Goal: Transaction & Acquisition: Purchase product/service

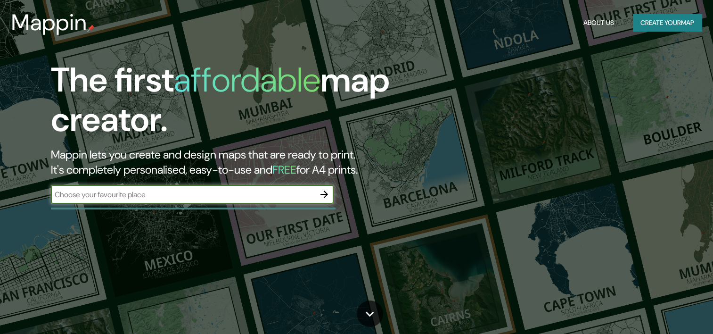
click at [286, 194] on input "text" at bounding box center [183, 194] width 264 height 11
type input "San [PERSON_NAME] de Macorís"
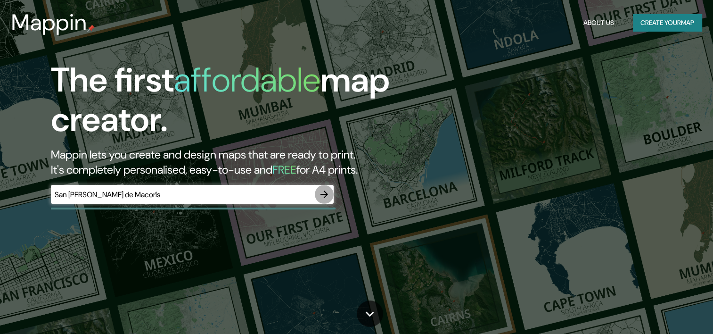
click at [328, 196] on icon "button" at bounding box center [324, 193] width 11 height 11
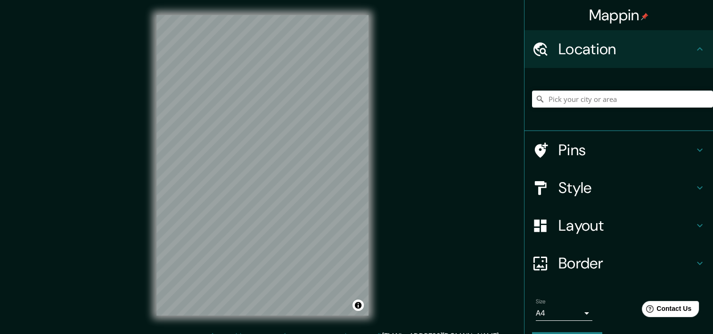
click at [140, 62] on div "Mappin Location Pins Style Layout Border Choose a border. Hint : you can make l…" at bounding box center [356, 172] width 713 height 345
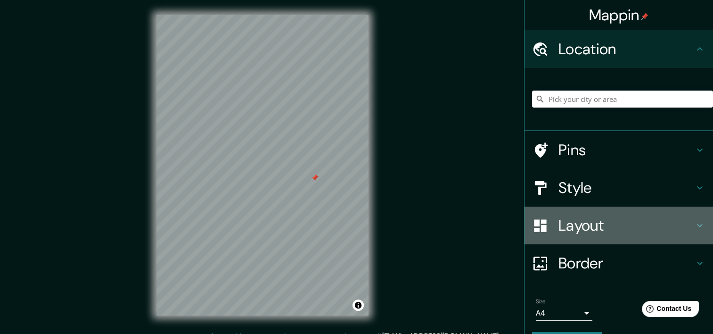
click at [615, 226] on h4 "Layout" at bounding box center [626, 225] width 136 height 19
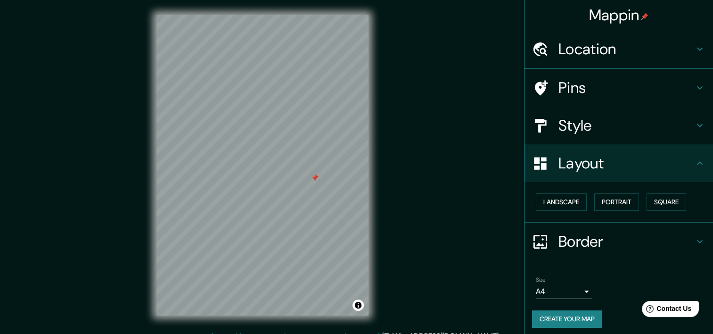
scroll to position [4, 0]
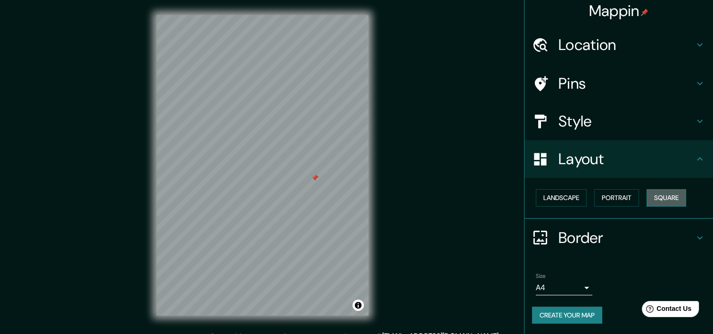
click at [652, 199] on button "Square" at bounding box center [667, 197] width 40 height 17
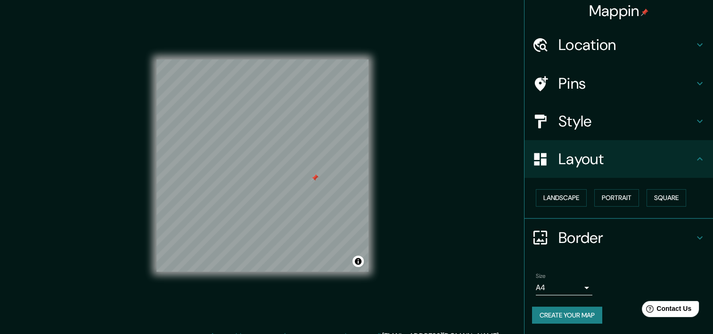
scroll to position [12, 0]
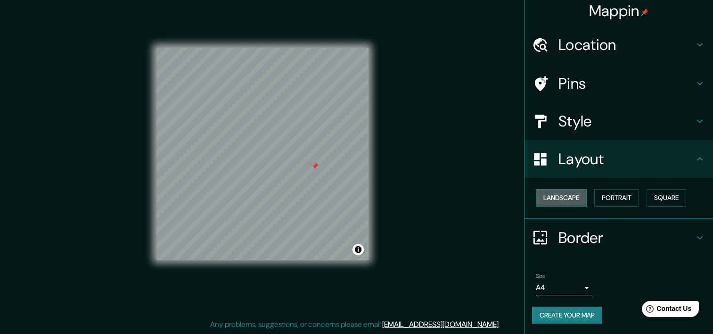
click at [572, 198] on button "Landscape" at bounding box center [561, 197] width 51 height 17
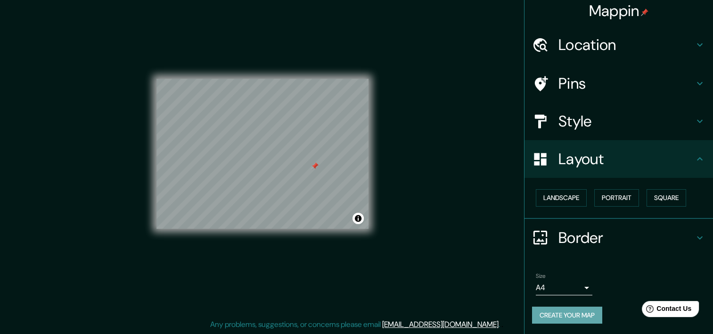
click at [576, 313] on button "Create your map" at bounding box center [567, 314] width 70 height 17
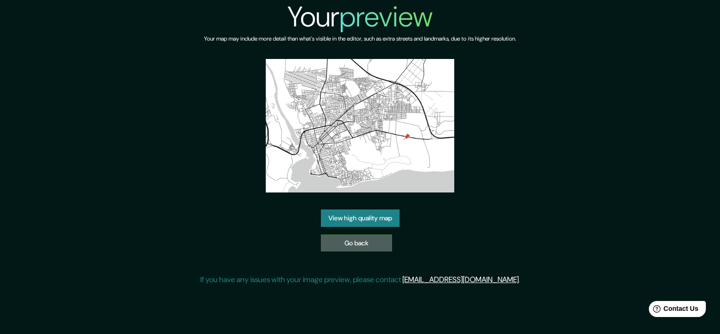
click at [347, 245] on link "Go back" at bounding box center [356, 242] width 71 height 17
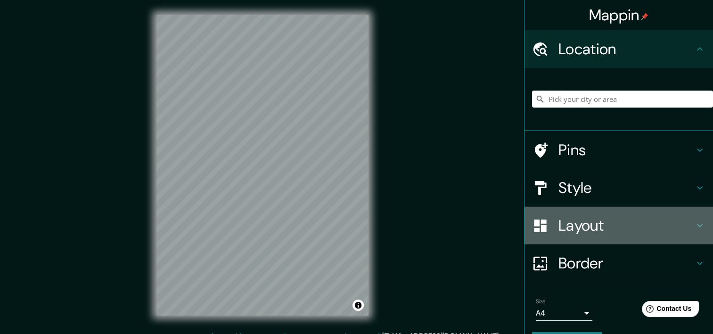
click at [558, 221] on h4 "Layout" at bounding box center [626, 225] width 136 height 19
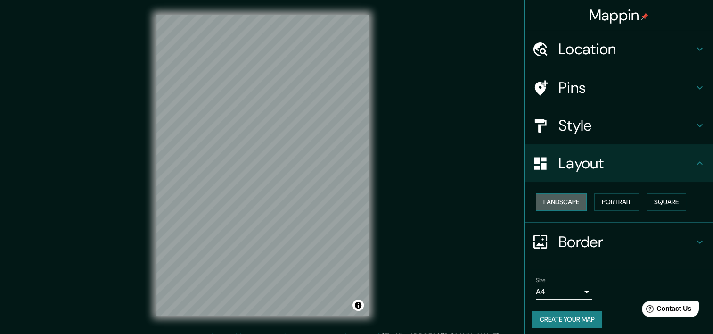
click at [568, 201] on button "Landscape" at bounding box center [561, 201] width 51 height 17
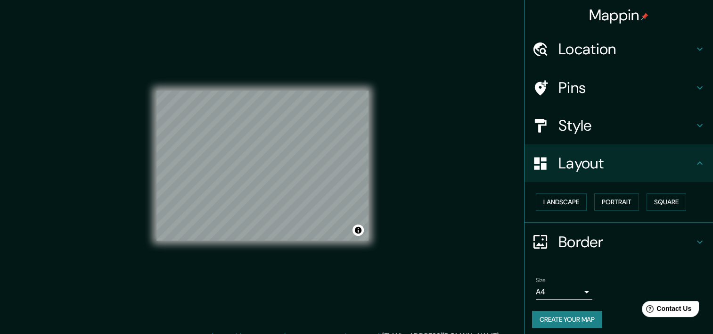
scroll to position [4, 0]
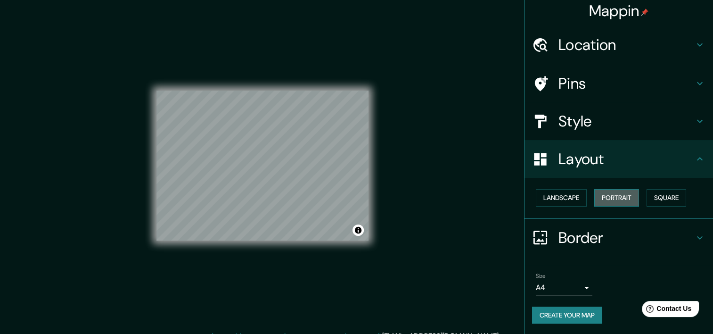
click at [614, 196] on button "Portrait" at bounding box center [616, 197] width 45 height 17
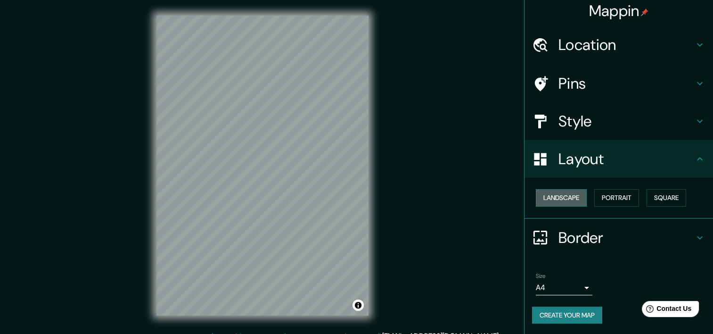
click at [569, 194] on button "Landscape" at bounding box center [561, 197] width 51 height 17
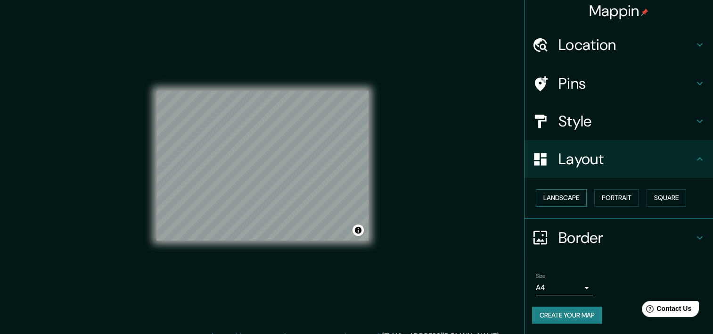
scroll to position [12, 0]
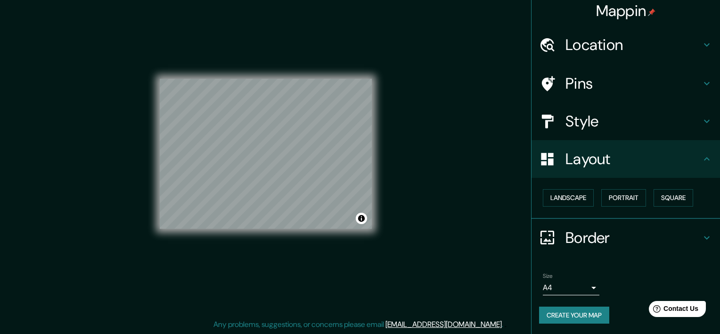
click at [579, 287] on body "Mappin Location Pins Style Layout Landscape Portrait Square Border Choose a bor…" at bounding box center [360, 155] width 720 height 334
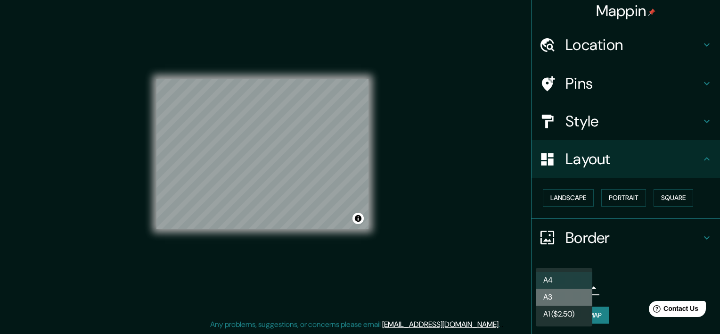
click at [577, 291] on li "A3" at bounding box center [564, 296] width 57 height 17
type input "a4"
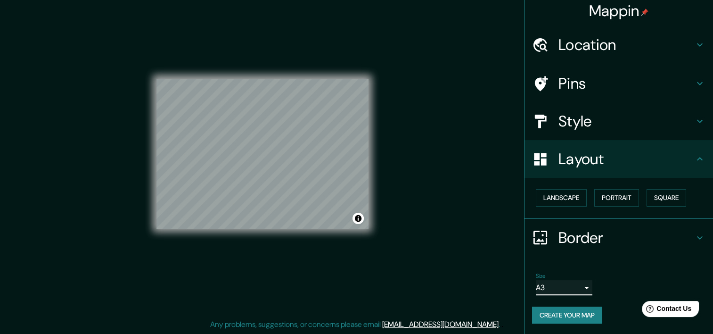
scroll to position [0, 0]
